Goal: Task Accomplishment & Management: Manage account settings

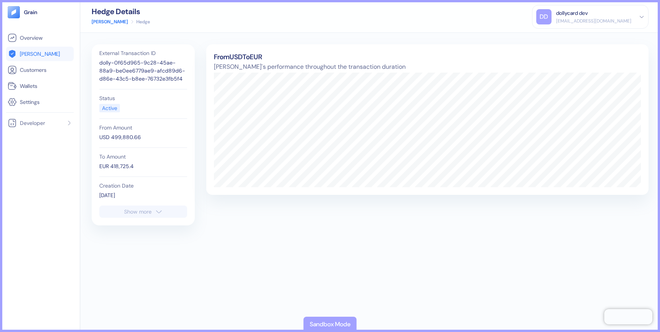
click at [602, 22] on div "[EMAIL_ADDRESS][DOMAIN_NAME]" at bounding box center [593, 21] width 75 height 7
click at [556, 39] on div "Sign Out" at bounding box center [556, 38] width 21 height 8
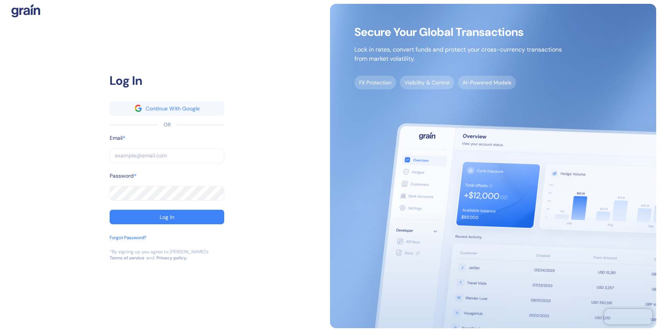
click at [158, 153] on input "text" at bounding box center [167, 155] width 115 height 15
paste input "[EMAIL_ADDRESS][DOMAIN_NAME]"
type input "[EMAIL_ADDRESS][DOMAIN_NAME]"
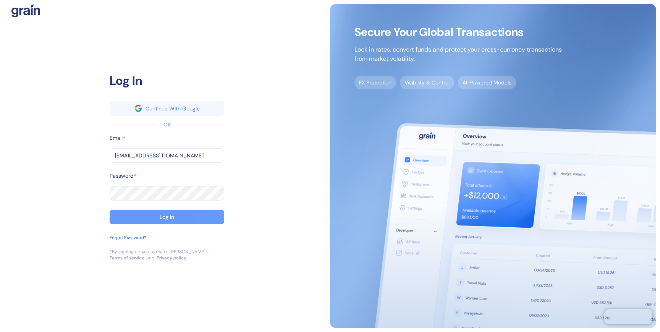
click at [129, 218] on button "Log In" at bounding box center [167, 217] width 115 height 15
